Goal: Task Accomplishment & Management: Use online tool/utility

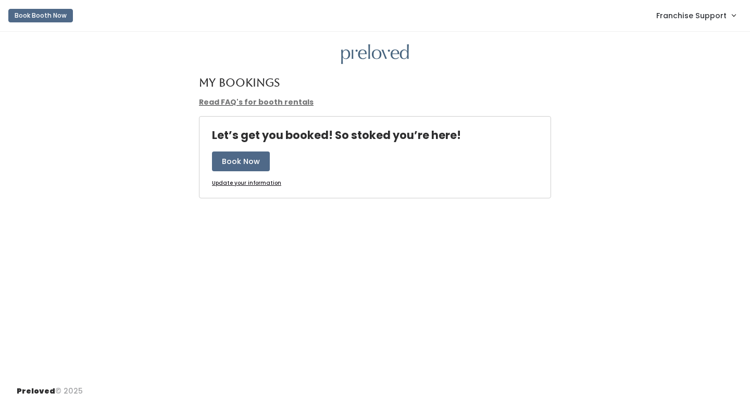
click at [705, 20] on span "Franchise Support" at bounding box center [691, 15] width 70 height 11
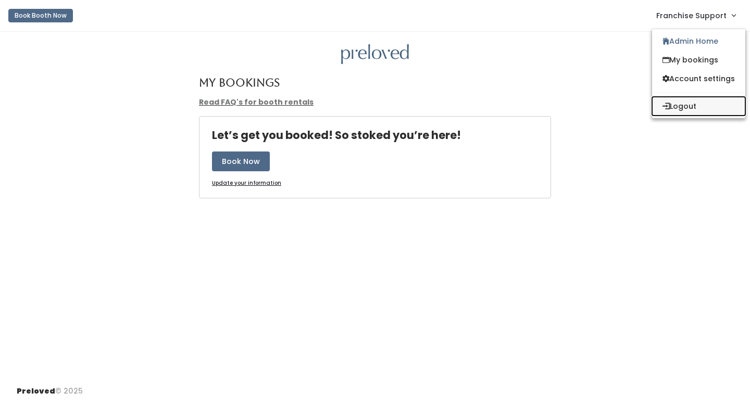
click at [708, 106] on button "Logout" at bounding box center [698, 106] width 93 height 19
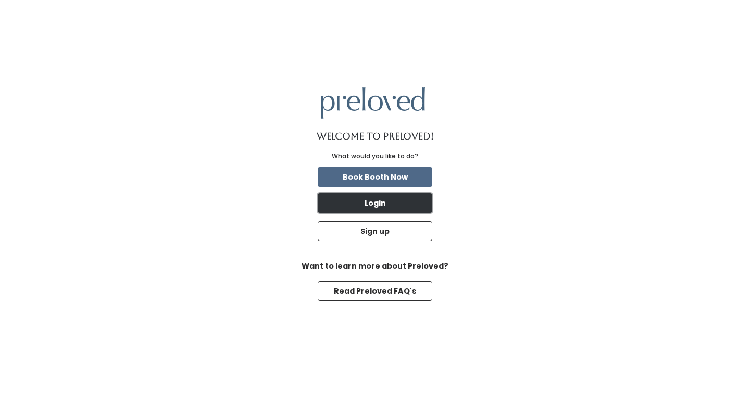
click at [397, 207] on button "Login" at bounding box center [375, 203] width 115 height 20
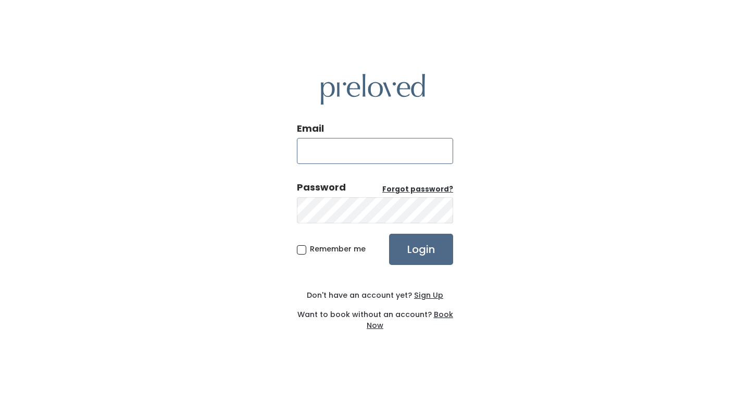
type input "gm@preloved.love"
click at [310, 248] on span "Remember me" at bounding box center [338, 249] width 56 height 10
click at [310, 248] on input "Remember me" at bounding box center [313, 247] width 7 height 7
checkbox input "true"
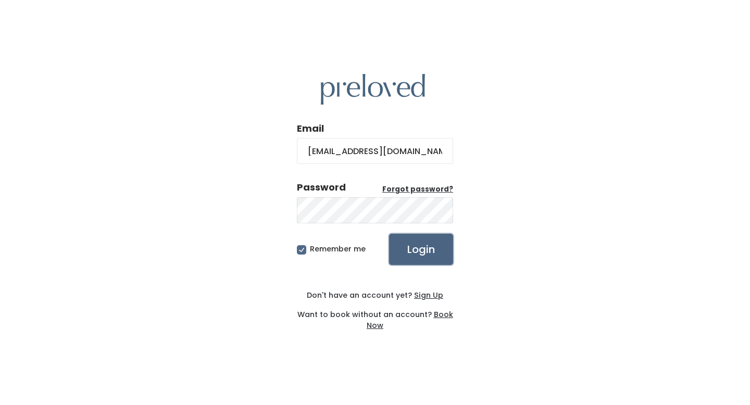
click at [421, 250] on input "Login" at bounding box center [421, 249] width 64 height 31
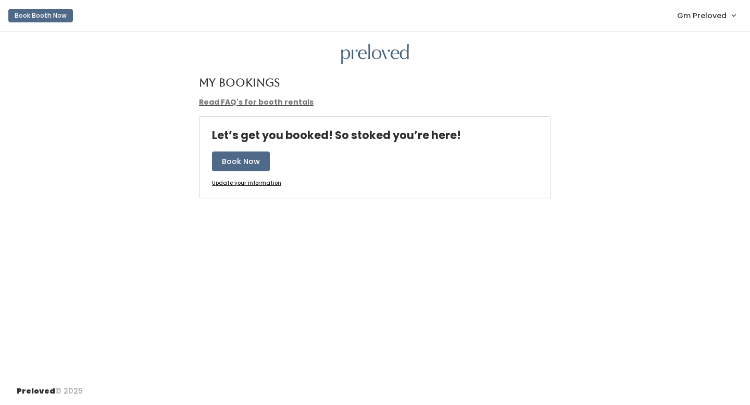
click at [715, 12] on span "Gm Preloved" at bounding box center [701, 15] width 49 height 11
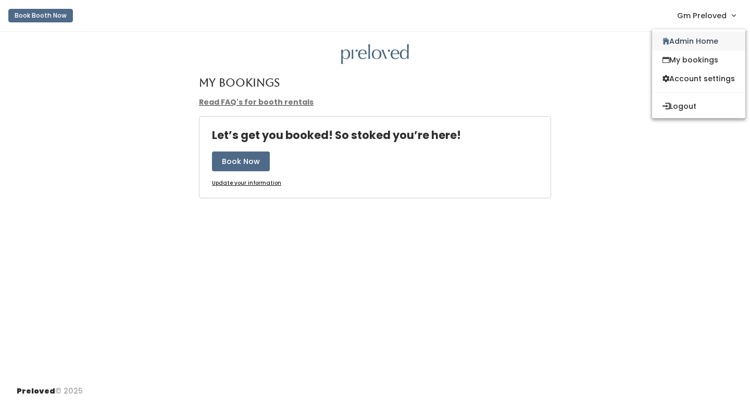
click at [717, 34] on link "Admin Home" at bounding box center [698, 41] width 93 height 19
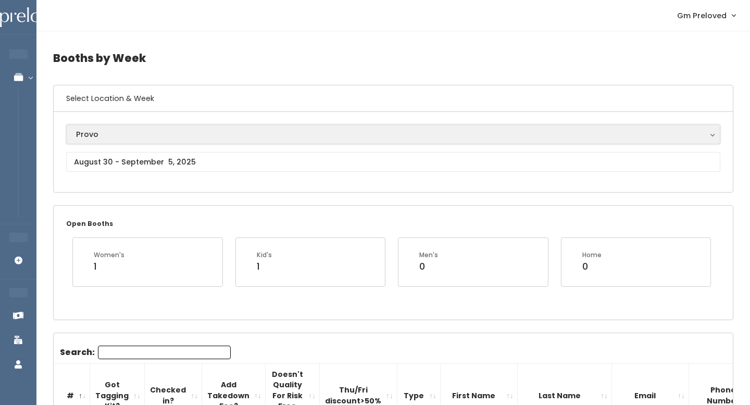
click at [238, 132] on div "Provo" at bounding box center [393, 134] width 634 height 11
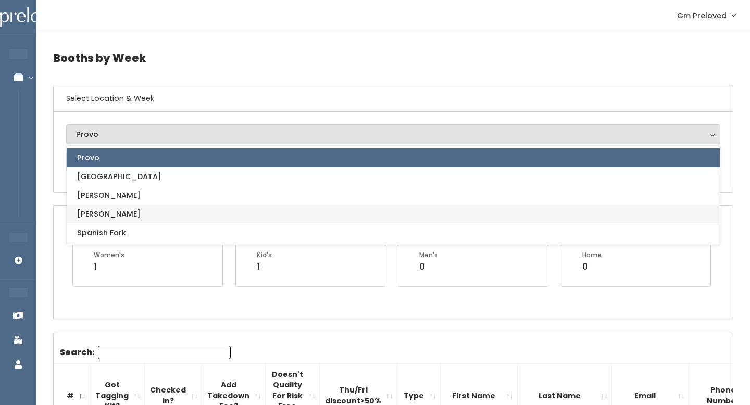
click at [204, 209] on link "[PERSON_NAME]" at bounding box center [393, 214] width 653 height 19
select select "3"
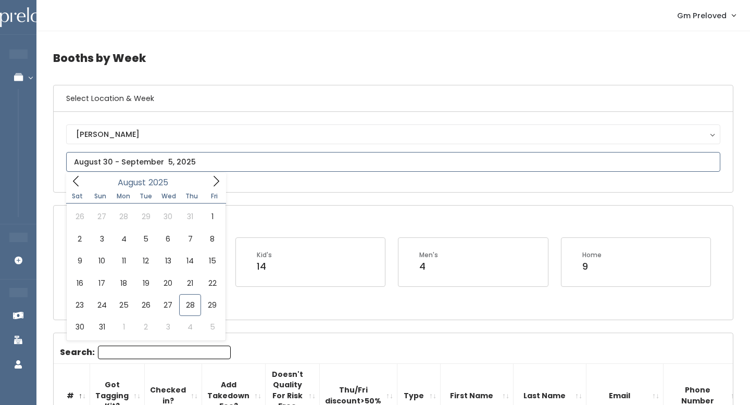
click at [154, 163] on input "text" at bounding box center [393, 162] width 654 height 20
type input "August 23 to August 29"
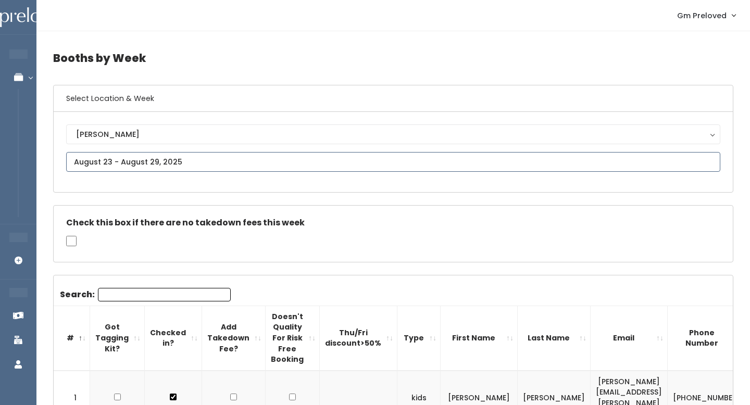
click at [154, 160] on input "text" at bounding box center [393, 162] width 654 height 20
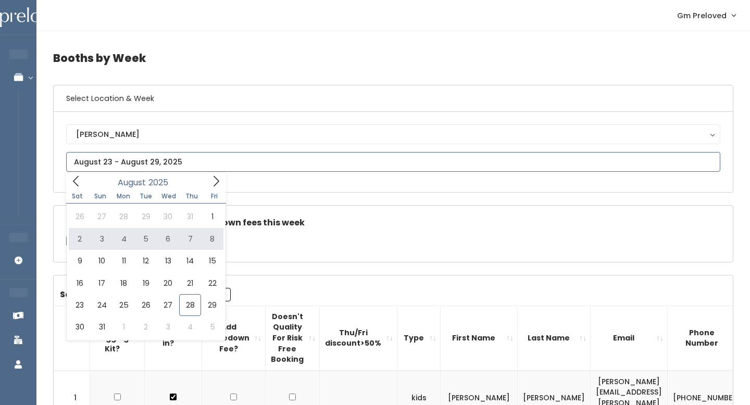
click at [218, 183] on icon at bounding box center [215, 180] width 11 height 11
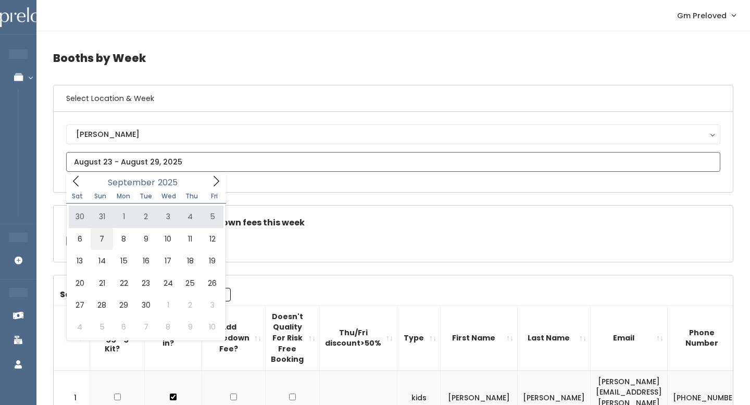
type input "September 6 to September 12"
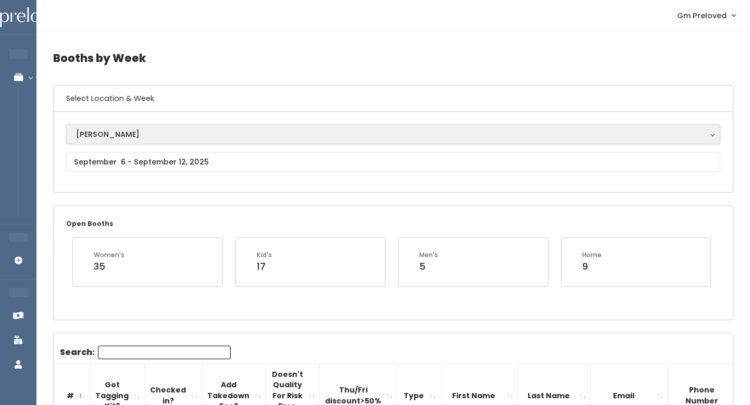
click at [93, 131] on div "[PERSON_NAME]" at bounding box center [393, 134] width 634 height 11
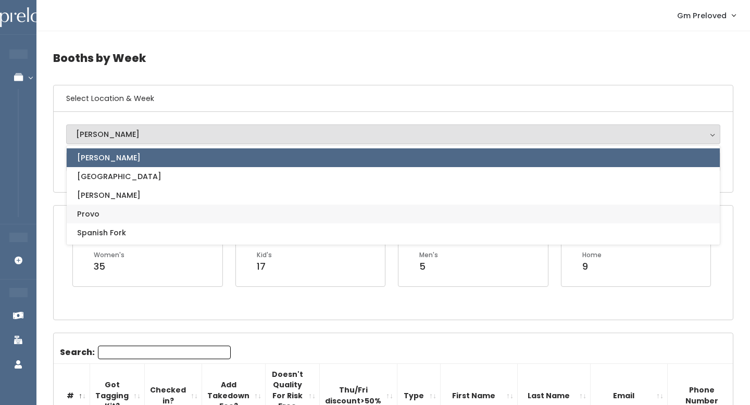
click at [121, 209] on link "Provo" at bounding box center [393, 214] width 653 height 19
select select "1"
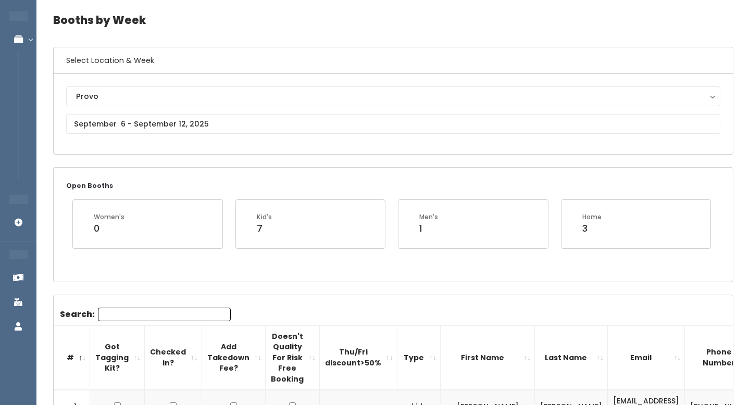
scroll to position [20, 0]
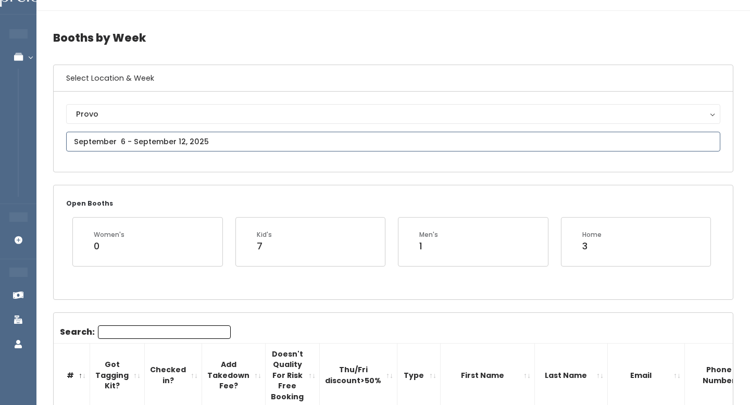
click at [176, 142] on input "text" at bounding box center [393, 142] width 654 height 20
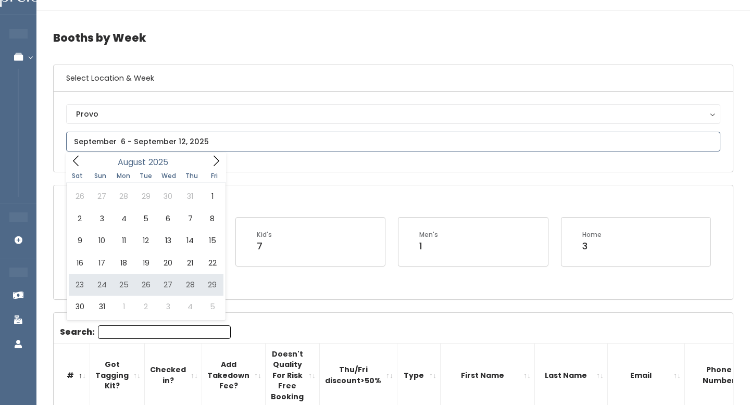
type input "August 23 to August 29"
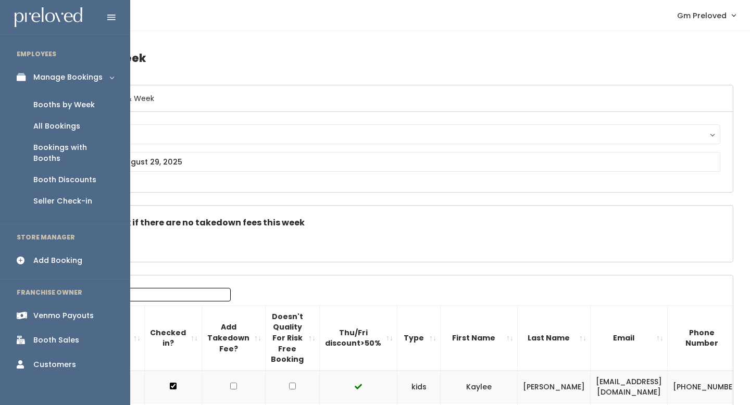
click at [46, 328] on link "Booth Sales" at bounding box center [65, 339] width 130 height 23
